Goal: Task Accomplishment & Management: Manage account settings

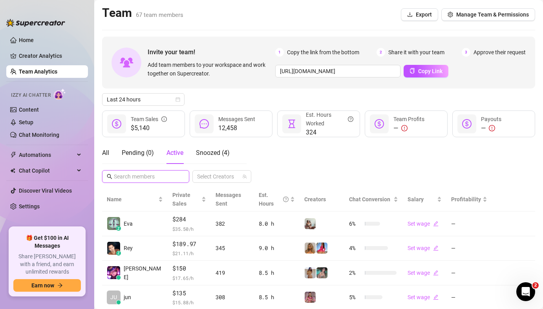
click at [136, 175] on input "text" at bounding box center [146, 176] width 64 height 9
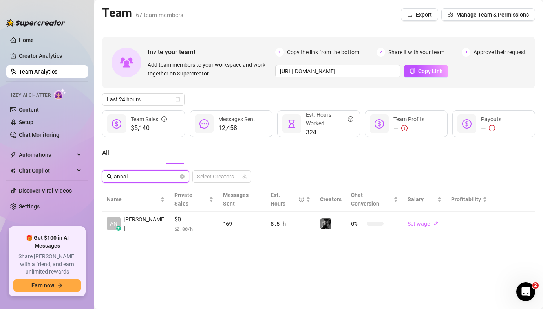
type input "annal"
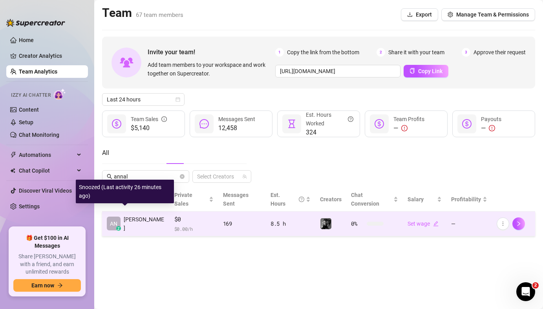
click at [121, 219] on div "AN z [PERSON_NAME]" at bounding box center [136, 223] width 58 height 17
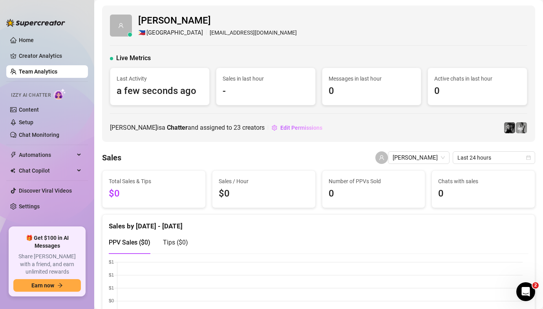
click at [56, 75] on link "Team Analytics" at bounding box center [38, 71] width 38 height 6
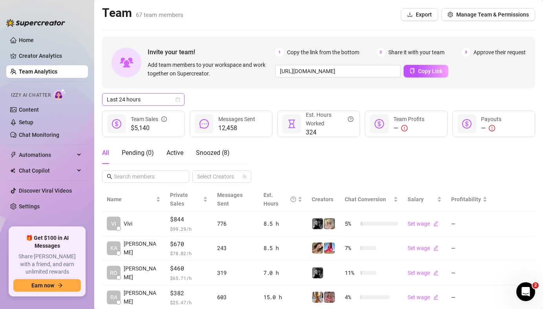
click at [159, 99] on span "Last 24 hours" at bounding box center [143, 99] width 73 height 12
drag, startPoint x: 221, startPoint y: 93, endPoint x: 193, endPoint y: 137, distance: 51.6
click at [221, 93] on div "Last 24 hours" at bounding box center [318, 99] width 433 height 13
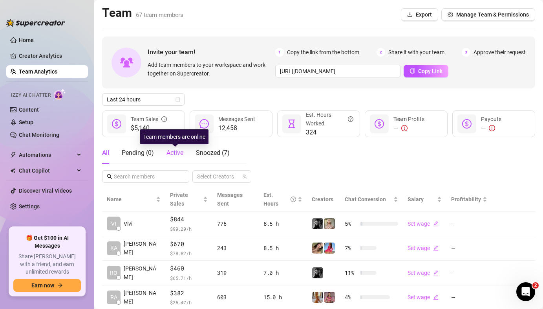
click at [182, 152] on span "Active" at bounding box center [175, 152] width 17 height 7
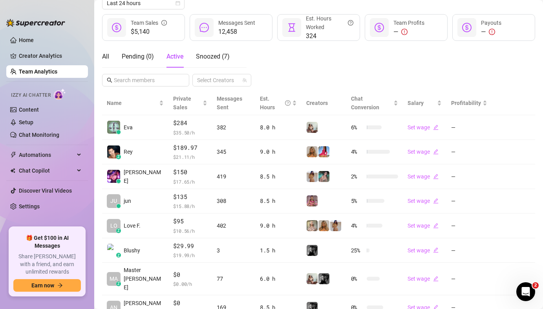
scroll to position [194, 0]
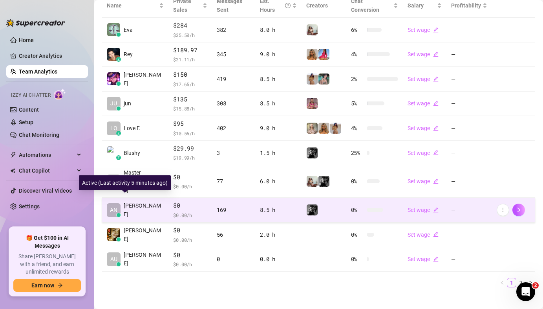
click at [117, 208] on span "AN" at bounding box center [114, 210] width 14 height 14
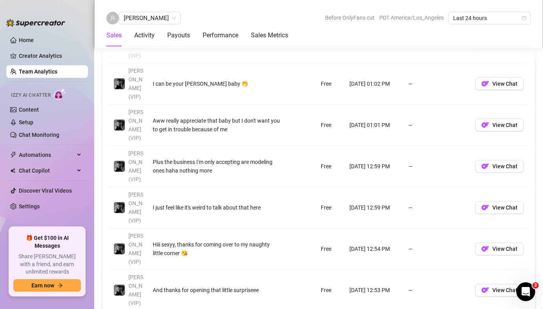
scroll to position [750, 0]
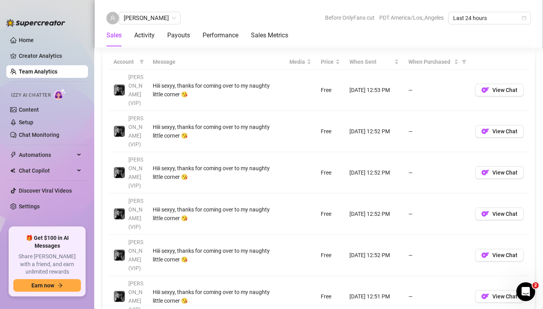
scroll to position [739, 0]
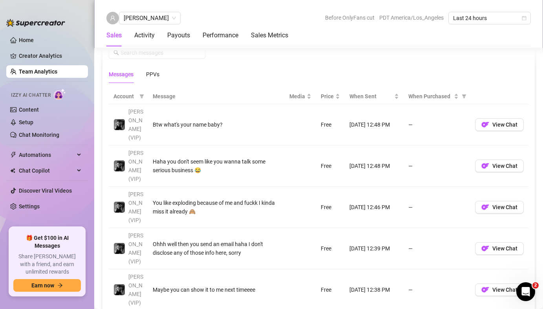
scroll to position [501, 0]
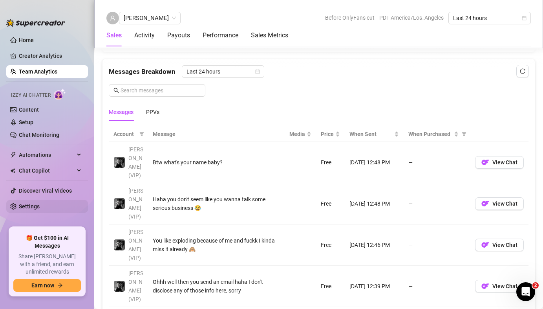
click at [40, 203] on link "Settings" at bounding box center [29, 206] width 21 height 6
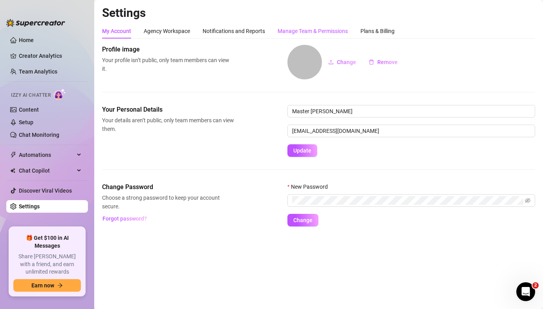
click at [299, 31] on div "Manage Team & Permissions" at bounding box center [313, 31] width 70 height 9
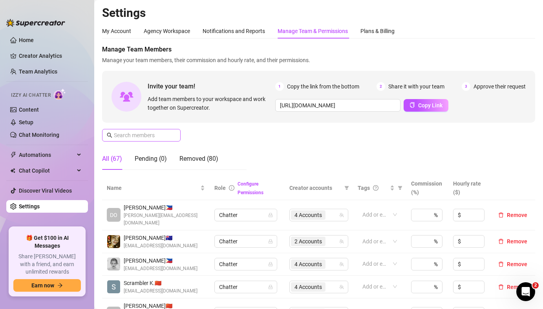
click at [138, 130] on span at bounding box center [141, 135] width 79 height 13
click at [138, 132] on input "text" at bounding box center [142, 135] width 56 height 9
click at [303, 237] on span "2 Accounts" at bounding box center [308, 241] width 27 height 9
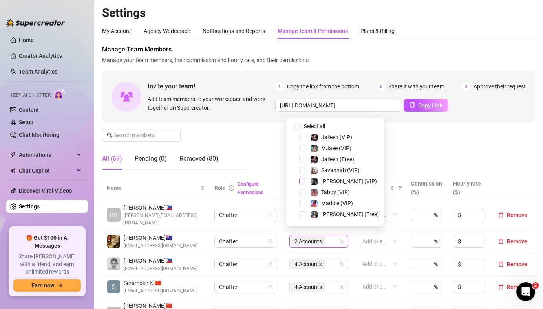
click at [300, 179] on span "Select tree node" at bounding box center [302, 181] width 6 height 6
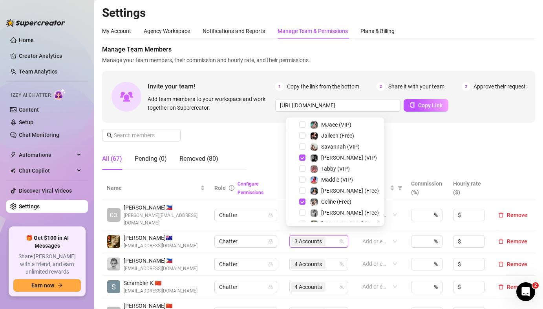
scroll to position [63, 0]
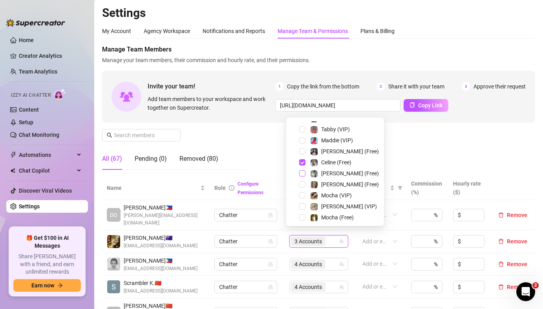
click at [302, 172] on span "Select tree node" at bounding box center [302, 173] width 6 height 6
click at [141, 138] on input "text" at bounding box center [142, 135] width 56 height 9
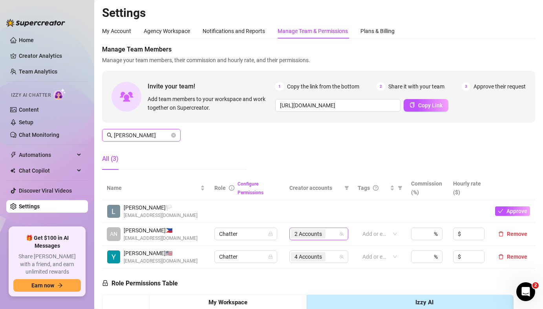
click at [297, 232] on span "2 Accounts" at bounding box center [308, 233] width 27 height 9
type input "[PERSON_NAME]"
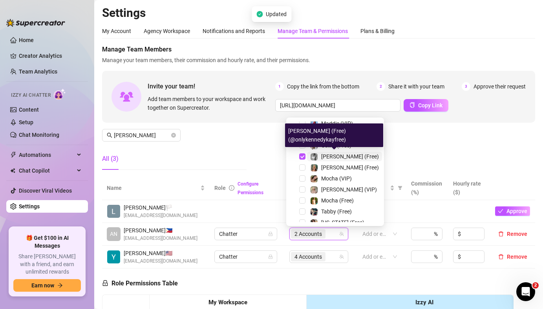
scroll to position [163, 0]
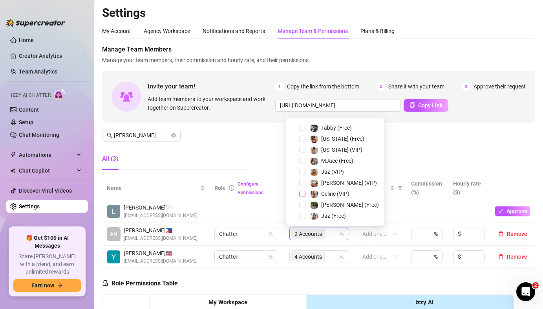
click at [303, 193] on span "Select tree node" at bounding box center [302, 194] width 6 height 6
click at [302, 181] on span "Select tree node" at bounding box center [302, 183] width 6 height 6
click at [407, 153] on div "Manage Team Members Manage your team members, their commission and hourly rate,…" at bounding box center [318, 110] width 433 height 131
